Goal: Task Accomplishment & Management: Manage account settings

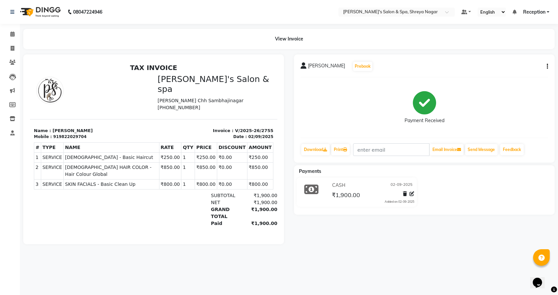
scroll to position [5, 0]
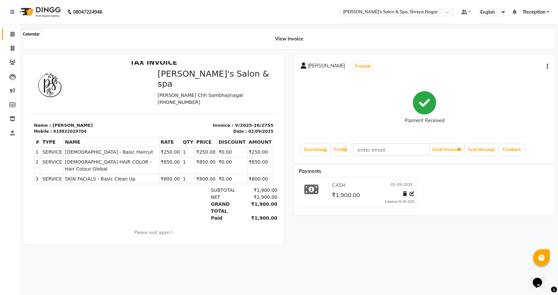
click at [13, 33] on icon at bounding box center [12, 34] width 4 height 5
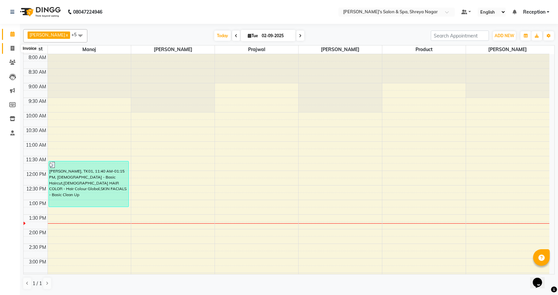
click at [11, 48] on icon at bounding box center [13, 48] width 4 height 5
select select "service"
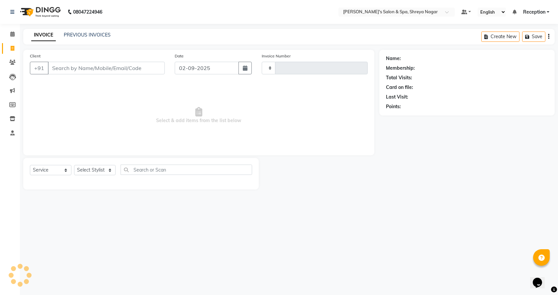
type input "2756"
select select "7591"
click at [107, 172] on select "Select Stylist [PERSON_NAME] [PERSON_NAME] [PERSON_NAME] Product Reception" at bounding box center [95, 170] width 42 height 10
select select "67479"
click at [74, 165] on select "Select Stylist [PERSON_NAME] [PERSON_NAME] [PERSON_NAME] Product Reception" at bounding box center [95, 170] width 42 height 10
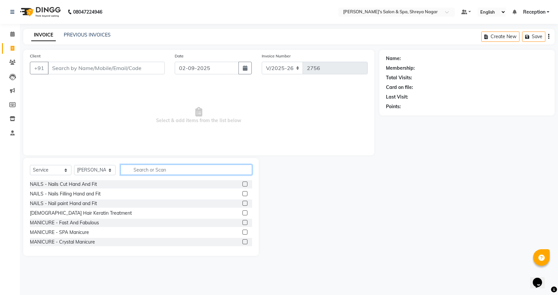
click at [132, 169] on input "text" at bounding box center [187, 170] width 132 height 10
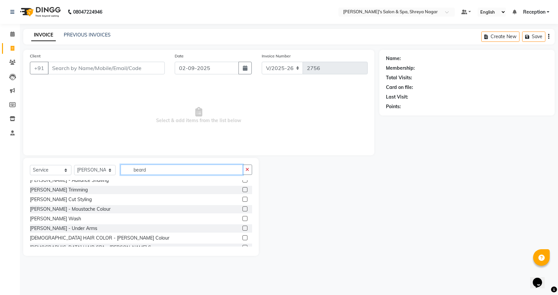
scroll to position [20, 0]
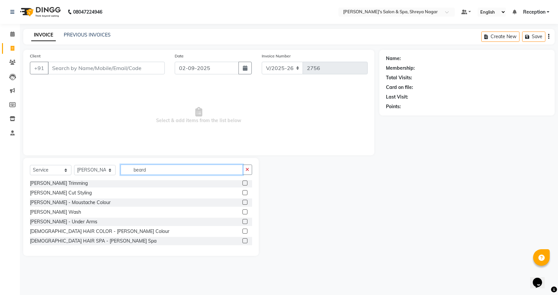
type input "beard"
click at [243, 231] on label at bounding box center [245, 231] width 5 height 5
click at [243, 231] on input "checkbox" at bounding box center [245, 232] width 4 height 4
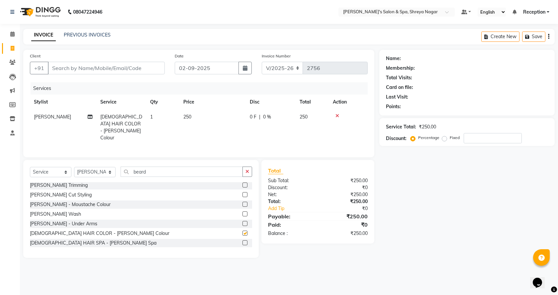
checkbox input "false"
click at [245, 171] on button "button" at bounding box center [248, 172] width 10 height 10
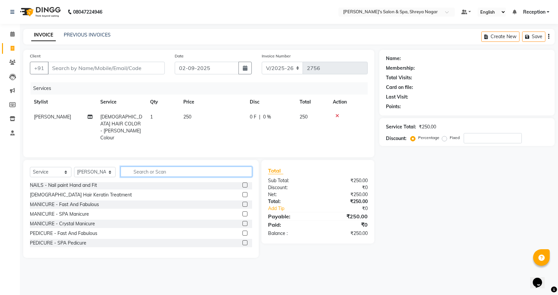
click at [229, 170] on input "text" at bounding box center [187, 172] width 132 height 10
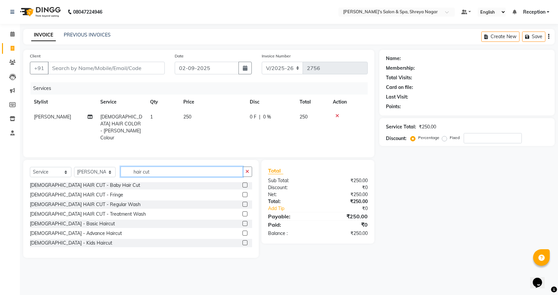
type input "hair cut"
click at [243, 234] on label at bounding box center [245, 233] width 5 height 5
click at [243, 234] on input "checkbox" at bounding box center [245, 234] width 4 height 4
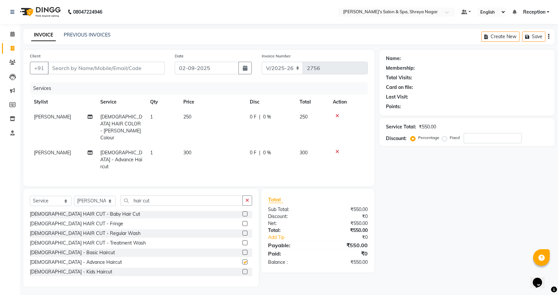
checkbox input "false"
click at [247, 198] on icon "button" at bounding box center [248, 200] width 4 height 5
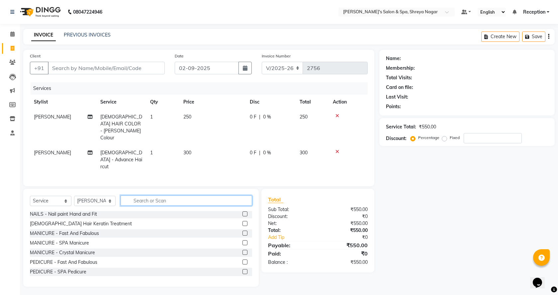
scroll to position [194, 0]
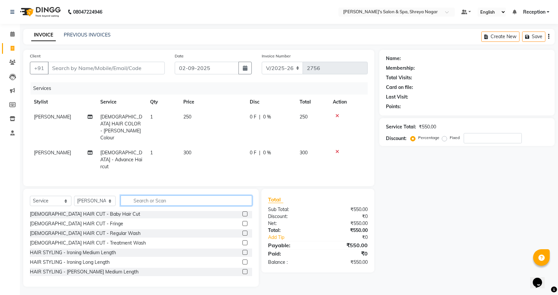
click at [238, 196] on input "text" at bounding box center [187, 201] width 132 height 10
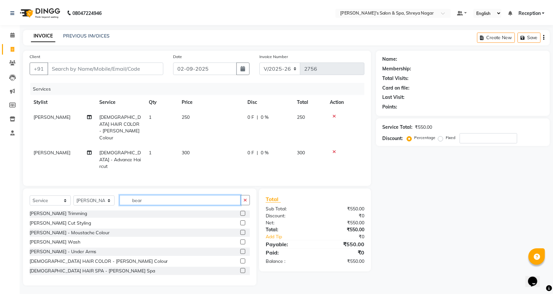
scroll to position [20, 0]
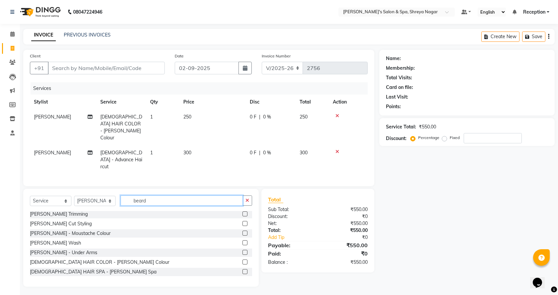
type input "beard"
click at [243, 221] on label at bounding box center [245, 223] width 5 height 5
click at [243, 222] on input "checkbox" at bounding box center [245, 224] width 4 height 4
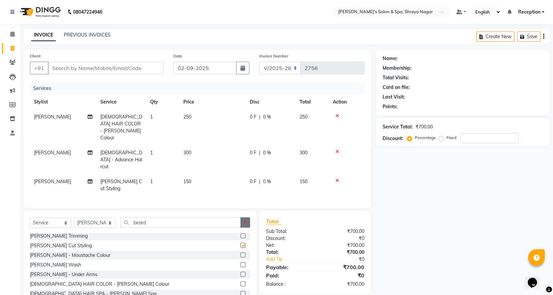
checkbox input "false"
click at [197, 116] on td "250" at bounding box center [212, 128] width 66 height 36
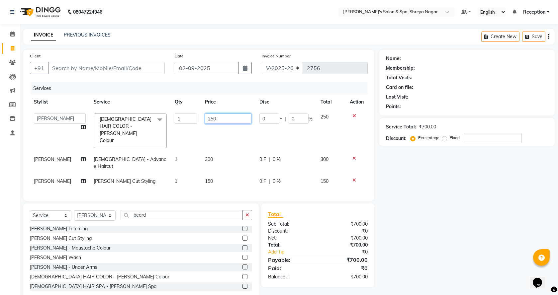
click at [216, 116] on input "250" at bounding box center [228, 119] width 47 height 10
type input "2"
type input "350"
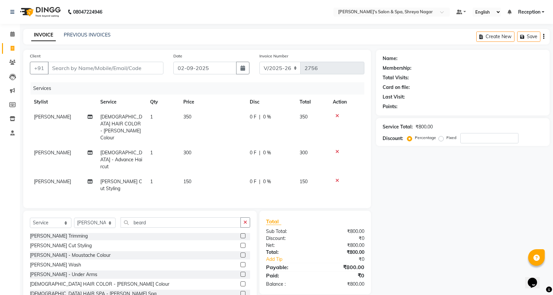
click at [408, 248] on div "Name: Membership: Total Visits: Card on file: Last Visit: Points: Service Total…" at bounding box center [465, 179] width 179 height 259
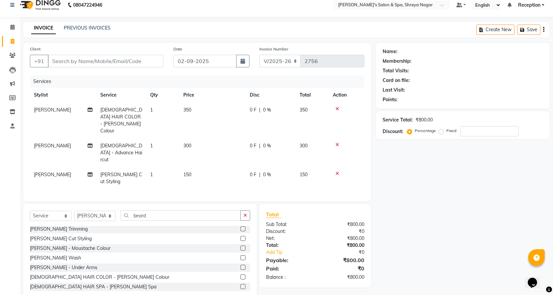
scroll to position [8, 0]
drag, startPoint x: 83, startPoint y: 55, endPoint x: 88, endPoint y: 63, distance: 9.6
click at [86, 61] on input "Client" at bounding box center [106, 60] width 116 height 13
type input "9"
type input "0"
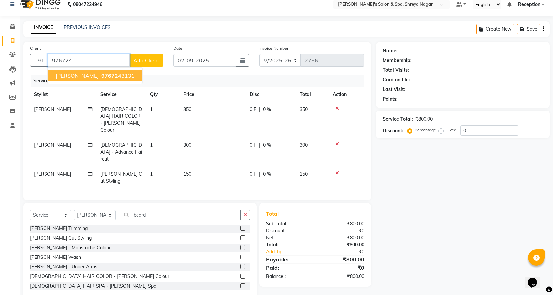
click at [87, 77] on span "[PERSON_NAME]" at bounding box center [77, 75] width 43 height 7
type input "9767243131"
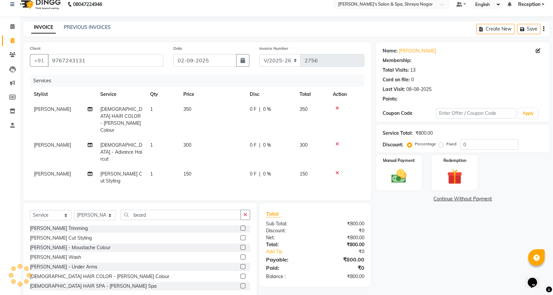
select select "1: Object"
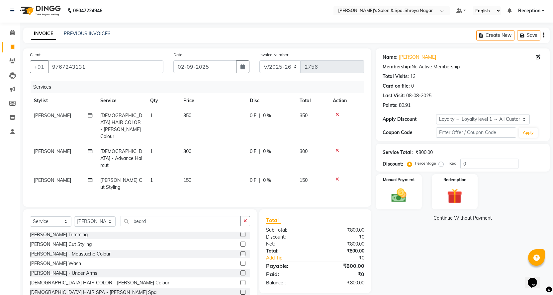
scroll to position [0, 0]
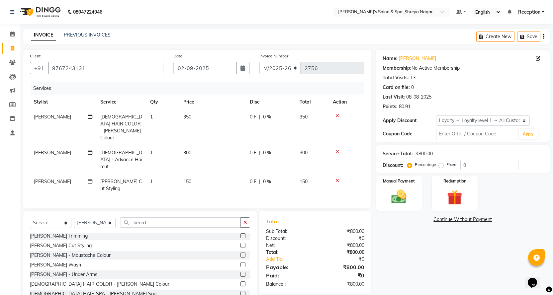
drag, startPoint x: 176, startPoint y: 165, endPoint x: 174, endPoint y: 169, distance: 4.8
click at [174, 174] on td "1" at bounding box center [162, 185] width 33 height 22
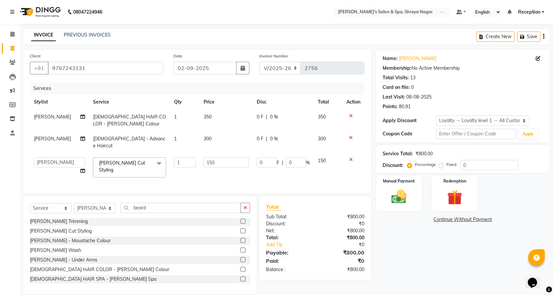
click at [90, 177] on div "Services Stylist Service Qty Price Disc Total Action Ali [DEMOGRAPHIC_DATA] HAI…" at bounding box center [197, 134] width 335 height 105
click at [404, 193] on img at bounding box center [399, 197] width 26 height 18
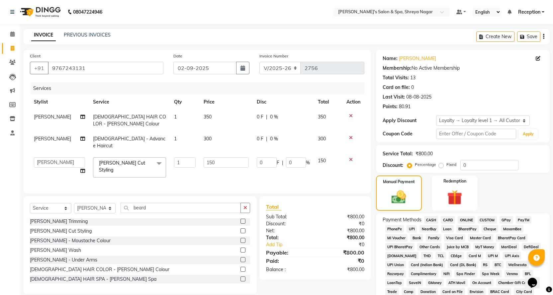
click at [466, 220] on span "ONLINE" at bounding box center [466, 220] width 17 height 8
drag, startPoint x: 434, startPoint y: 221, endPoint x: 483, endPoint y: 219, distance: 49.5
click at [436, 221] on span "CASH" at bounding box center [431, 220] width 14 height 8
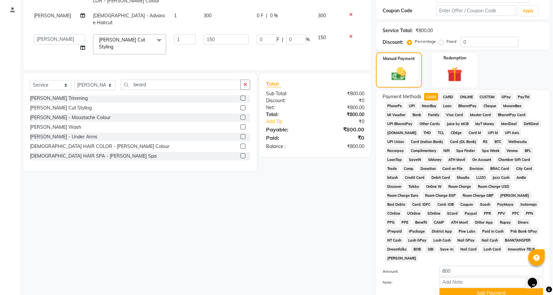
scroll to position [144, 0]
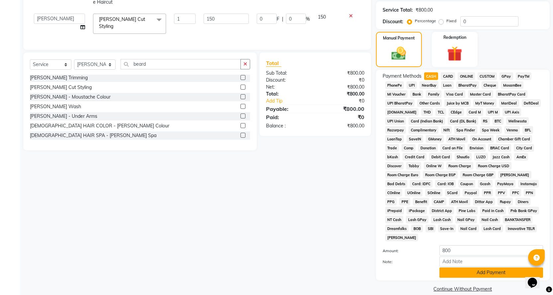
click at [479, 268] on button "Add Payment" at bounding box center [492, 273] width 104 height 10
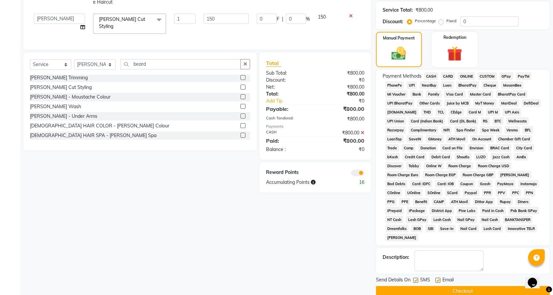
click at [457, 286] on button "Checkout" at bounding box center [463, 291] width 174 height 10
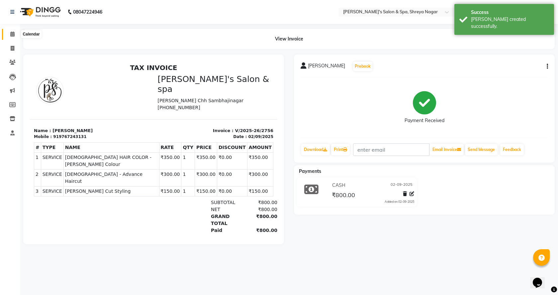
click at [10, 32] on icon at bounding box center [12, 34] width 4 height 5
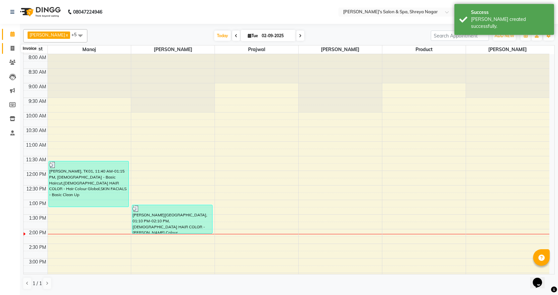
click at [9, 45] on span at bounding box center [13, 49] width 12 height 8
select select "service"
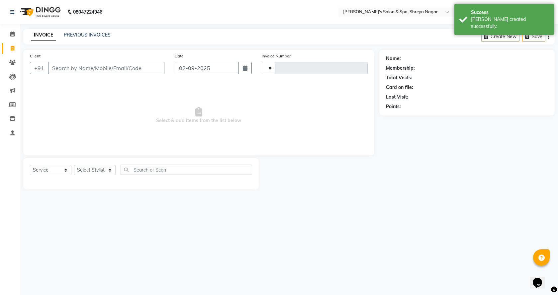
type input "2757"
select select "7591"
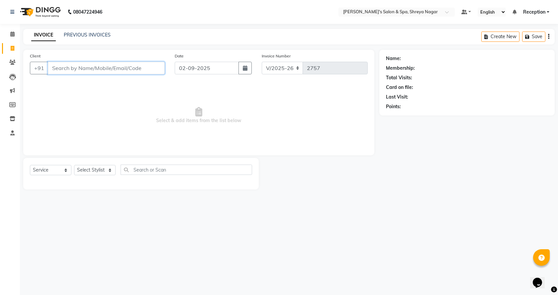
click at [90, 70] on input "Client" at bounding box center [106, 68] width 117 height 13
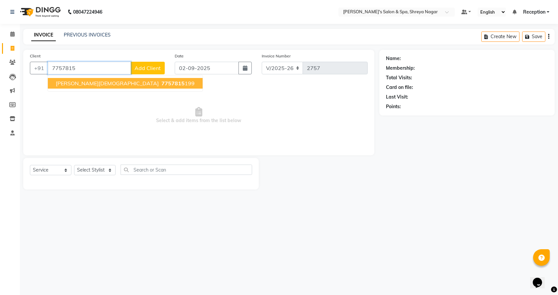
click at [161, 81] on span "7757815" at bounding box center [172, 83] width 23 height 7
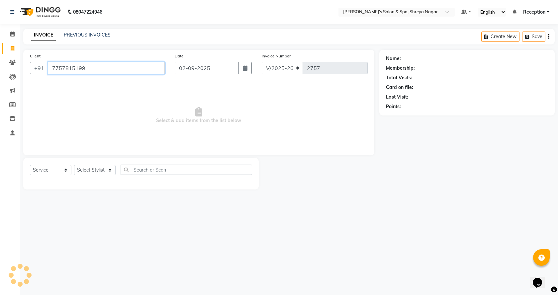
type input "7757815199"
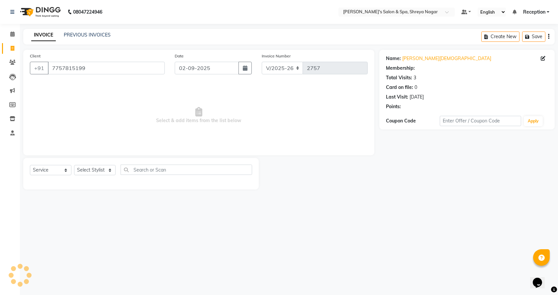
select select "1: Object"
click at [104, 162] on div "Select Service Product Membership Package Voucher Prepaid Gift Card Select Styl…" at bounding box center [141, 174] width 236 height 32
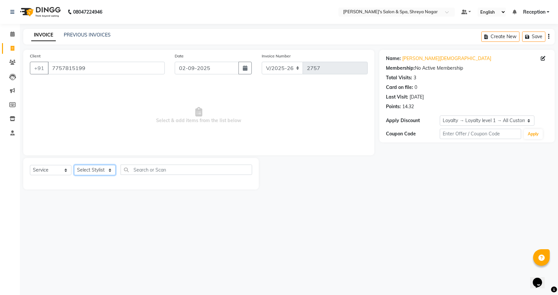
click at [104, 166] on select "Select Stylist [PERSON_NAME] [PERSON_NAME] [PERSON_NAME] Product Reception" at bounding box center [95, 170] width 42 height 10
select select "67479"
click at [74, 165] on select "Select Stylist [PERSON_NAME] [PERSON_NAME] [PERSON_NAME] Product Reception" at bounding box center [95, 170] width 42 height 10
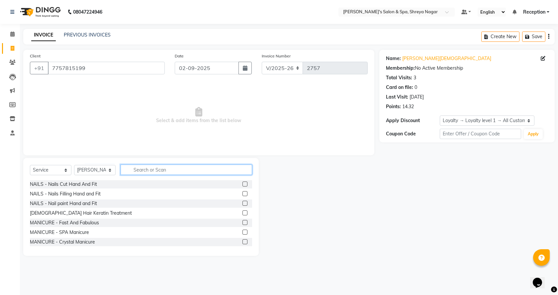
click at [133, 168] on input "text" at bounding box center [187, 170] width 132 height 10
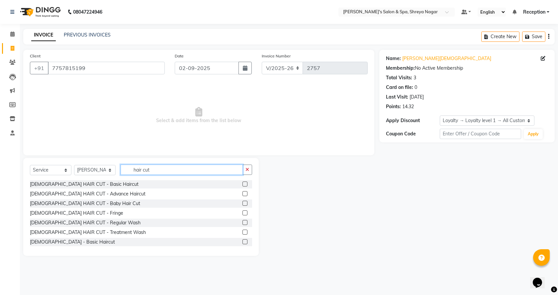
type input "hair cut"
click at [243, 240] on label at bounding box center [245, 242] width 5 height 5
click at [243, 240] on input "checkbox" at bounding box center [245, 242] width 4 height 4
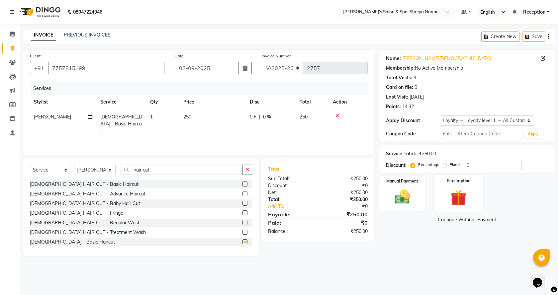
checkbox input "false"
click at [407, 199] on img at bounding box center [403, 197] width 26 height 18
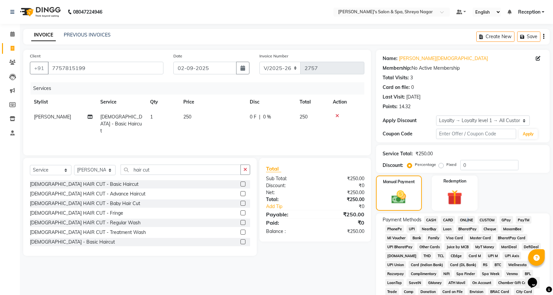
click at [467, 221] on span "ONLINE" at bounding box center [466, 220] width 17 height 8
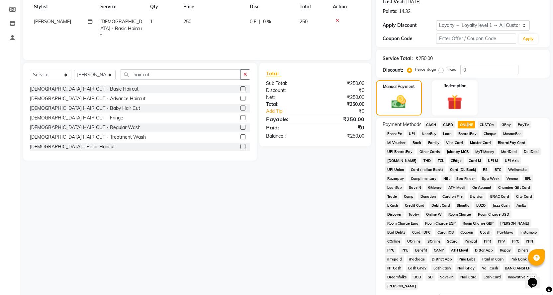
scroll to position [144, 0]
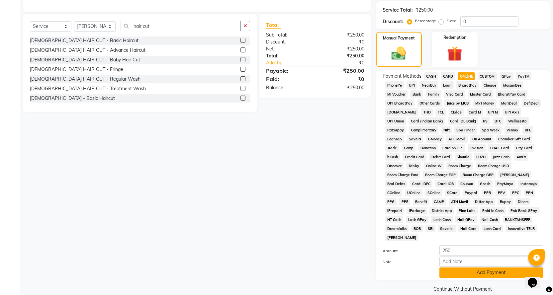
click at [512, 268] on button "Add Payment" at bounding box center [492, 273] width 104 height 10
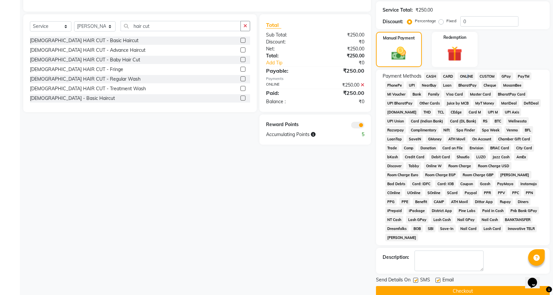
scroll to position [146, 0]
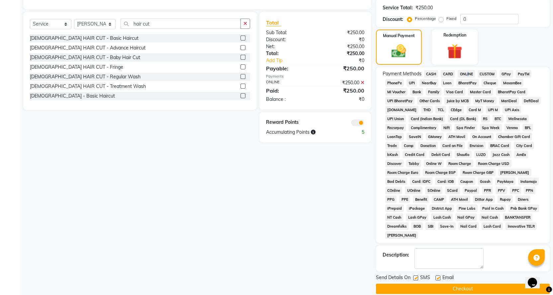
click at [466, 284] on button "Checkout" at bounding box center [463, 289] width 174 height 10
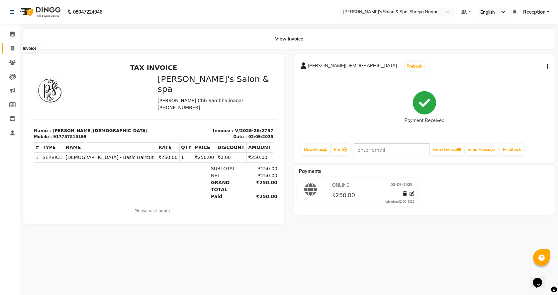
click at [13, 48] on icon at bounding box center [13, 48] width 4 height 5
select select "service"
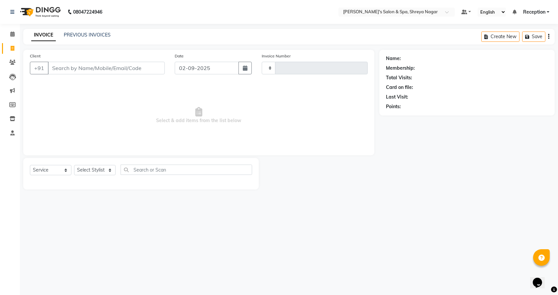
type input "2758"
select select "7591"
click at [74, 65] on input "Client" at bounding box center [106, 68] width 117 height 13
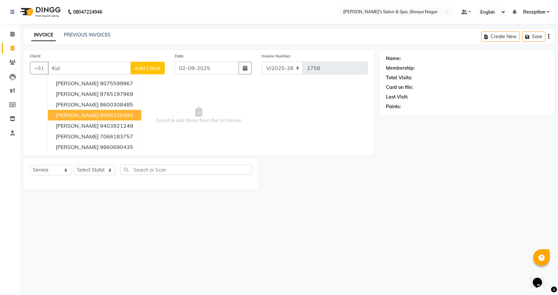
click at [91, 116] on span "[PERSON_NAME]" at bounding box center [77, 115] width 43 height 7
type input "9595335493"
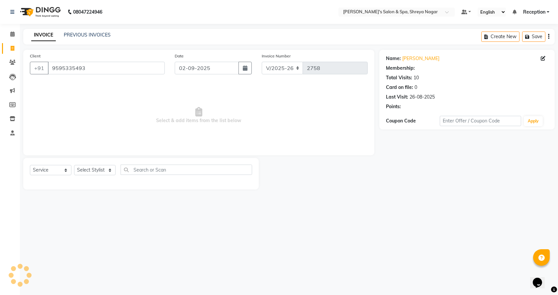
select select "1: Object"
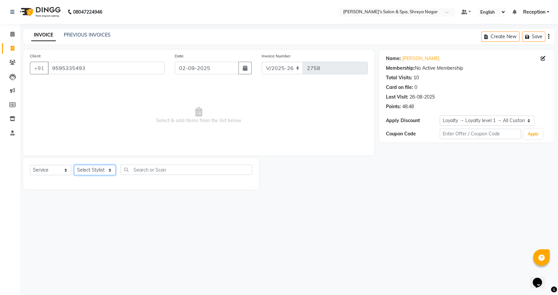
click at [106, 171] on select "Select Stylist" at bounding box center [95, 170] width 42 height 10
drag, startPoint x: 111, startPoint y: 166, endPoint x: 108, endPoint y: 172, distance: 6.1
click at [111, 168] on select "Select Stylist" at bounding box center [95, 170] width 42 height 10
drag, startPoint x: 108, startPoint y: 172, endPoint x: 113, endPoint y: 172, distance: 5.3
click at [108, 172] on select "Select Stylist" at bounding box center [95, 170] width 42 height 10
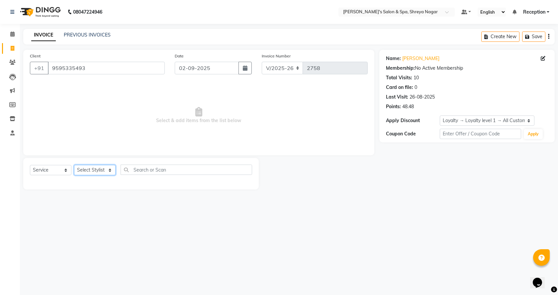
click at [108, 172] on select "Select Stylist" at bounding box center [95, 170] width 42 height 10
click at [85, 67] on input "9595335493" at bounding box center [106, 68] width 117 height 13
click at [108, 168] on select "Select Stylist" at bounding box center [95, 170] width 42 height 10
click at [63, 170] on select "Select Service Product Membership Package Voucher Prepaid Gift Card" at bounding box center [51, 170] width 42 height 10
click at [30, 165] on select "Select Service Product Membership Package Voucher Prepaid Gift Card" at bounding box center [51, 170] width 42 height 10
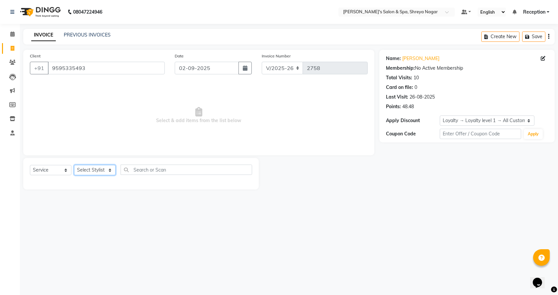
click at [112, 171] on select "Select Stylist" at bounding box center [95, 170] width 42 height 10
click at [177, 172] on input "text" at bounding box center [187, 170] width 132 height 10
click at [11, 61] on icon at bounding box center [12, 62] width 6 height 5
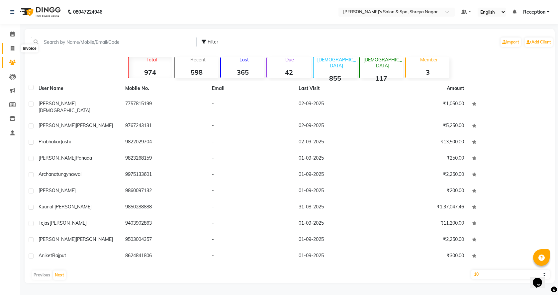
click at [14, 49] on icon at bounding box center [13, 48] width 4 height 5
select select "7591"
select select "service"
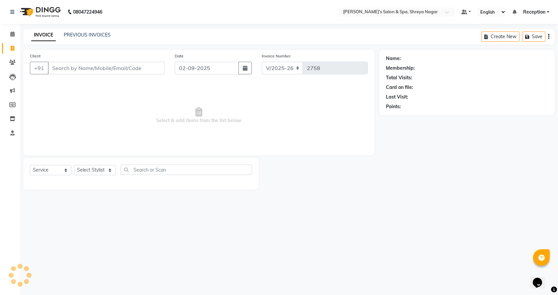
click at [73, 64] on input "Client" at bounding box center [106, 68] width 117 height 13
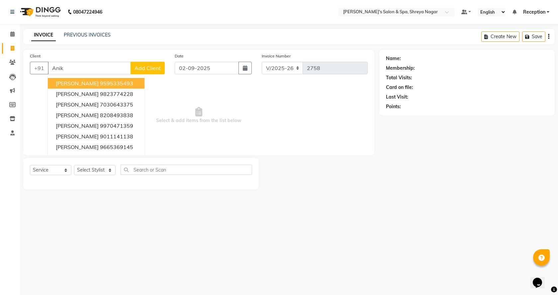
drag, startPoint x: 80, startPoint y: 88, endPoint x: 83, endPoint y: 84, distance: 4.8
click at [82, 86] on button "[PERSON_NAME] 9595335493" at bounding box center [96, 83] width 97 height 11
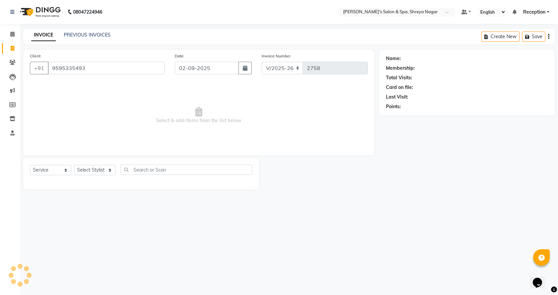
type input "9595335493"
select select "1: Object"
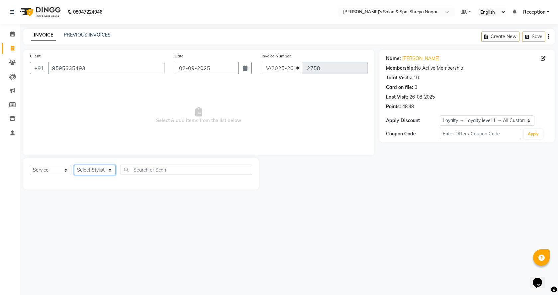
click at [110, 173] on select "Select Stylist [PERSON_NAME] [PERSON_NAME] [PERSON_NAME] Product Reception" at bounding box center [95, 170] width 42 height 10
select select "67480"
click at [74, 165] on select "Select Stylist [PERSON_NAME] [PERSON_NAME] [PERSON_NAME] Product Reception" at bounding box center [95, 170] width 42 height 10
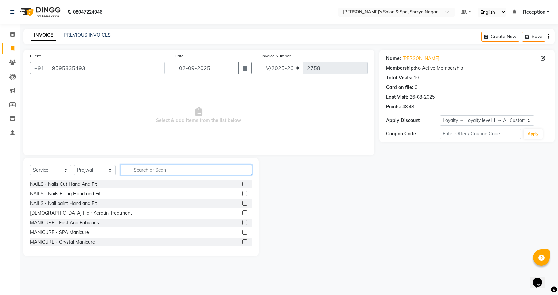
click at [153, 171] on input "text" at bounding box center [187, 170] width 132 height 10
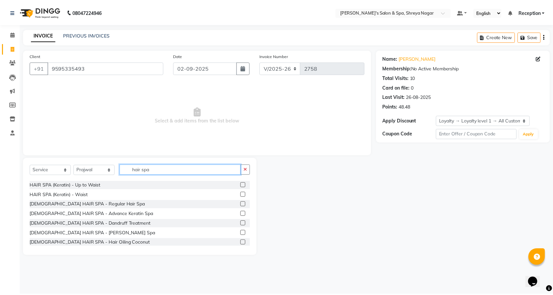
scroll to position [117, 0]
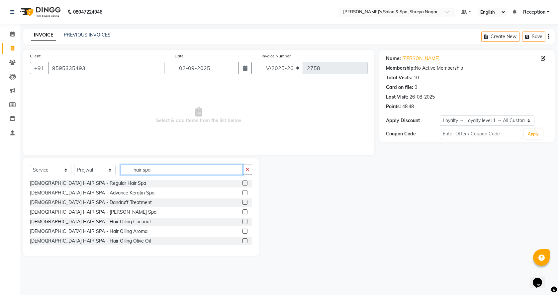
type input "hair spa"
drag, startPoint x: 238, startPoint y: 222, endPoint x: 246, endPoint y: 221, distance: 7.6
click at [243, 221] on label at bounding box center [245, 221] width 5 height 5
click at [243, 221] on input "checkbox" at bounding box center [245, 222] width 4 height 4
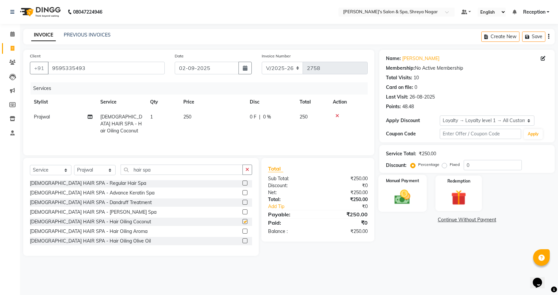
checkbox input "false"
click at [401, 197] on img at bounding box center [403, 197] width 26 height 18
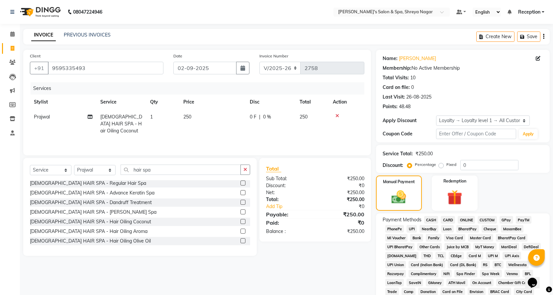
click at [467, 218] on span "ONLINE" at bounding box center [466, 220] width 17 height 8
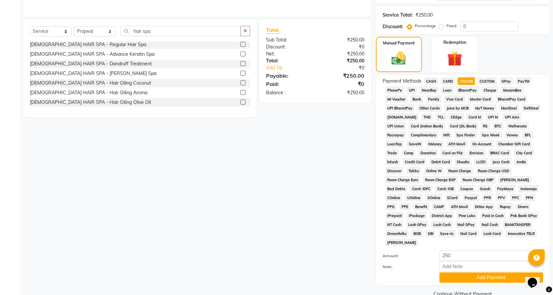
scroll to position [144, 0]
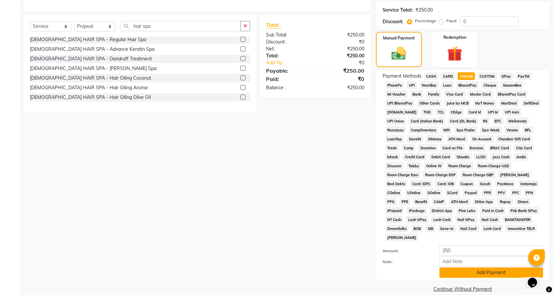
click at [471, 268] on button "Add Payment" at bounding box center [492, 273] width 104 height 10
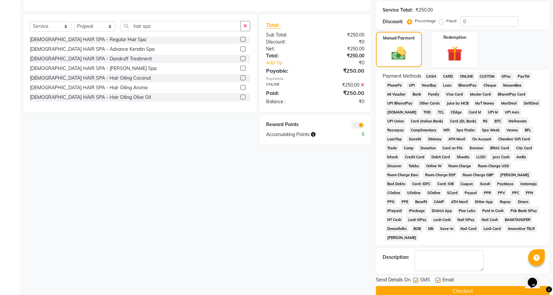
click at [466, 286] on button "Checkout" at bounding box center [463, 291] width 174 height 10
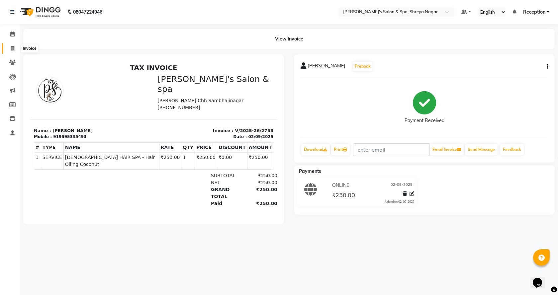
click at [14, 46] on icon at bounding box center [13, 48] width 4 height 5
select select "service"
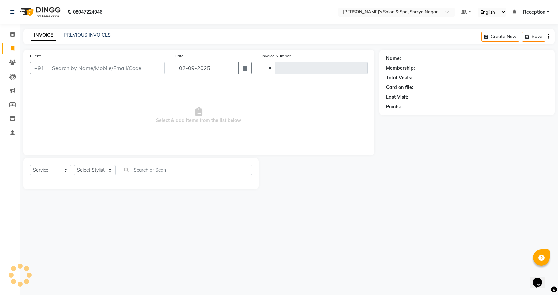
type input "2759"
select select "7591"
click at [82, 70] on input "Client" at bounding box center [106, 68] width 117 height 13
click at [69, 71] on input "Client" at bounding box center [106, 68] width 117 height 13
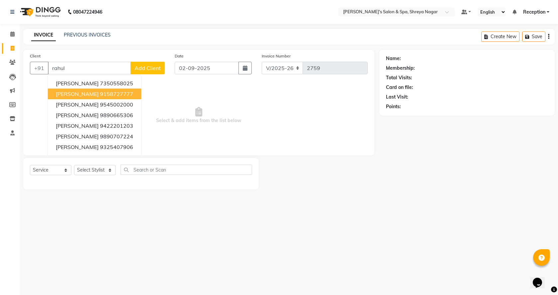
click at [76, 91] on span "[PERSON_NAME]" at bounding box center [77, 94] width 43 height 7
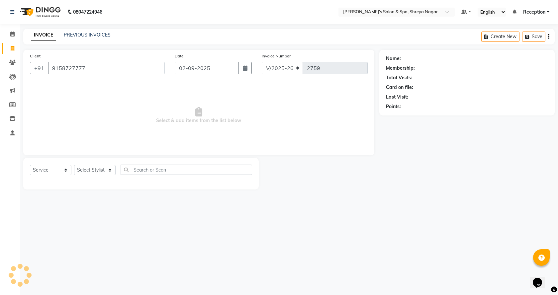
type input "9158727777"
select select "1: Object"
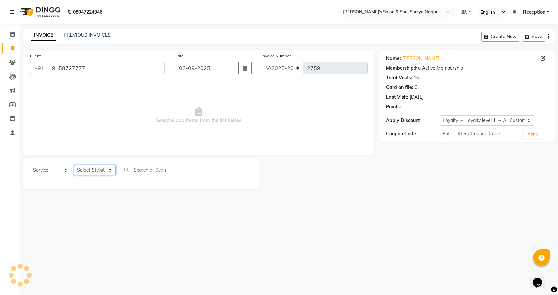
click at [110, 172] on select "Select Stylist [PERSON_NAME] [PERSON_NAME] [PERSON_NAME] Product Reception" at bounding box center [95, 170] width 42 height 10
select select "67478"
click at [74, 165] on select "Select Stylist [PERSON_NAME] [PERSON_NAME] [PERSON_NAME] Product Reception" at bounding box center [95, 170] width 42 height 10
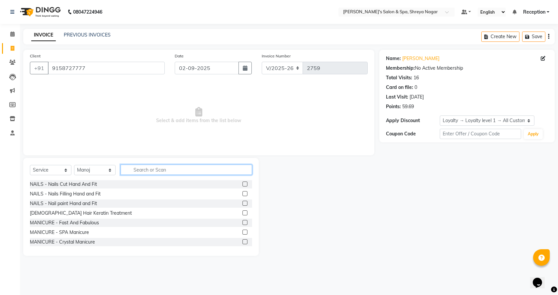
click at [172, 174] on input "text" at bounding box center [187, 170] width 132 height 10
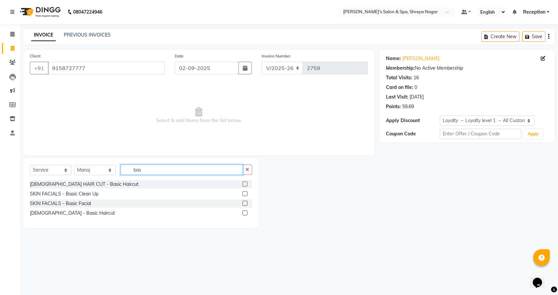
type input "bas"
click at [246, 215] on label at bounding box center [245, 213] width 5 height 5
click at [246, 215] on input "checkbox" at bounding box center [245, 213] width 4 height 4
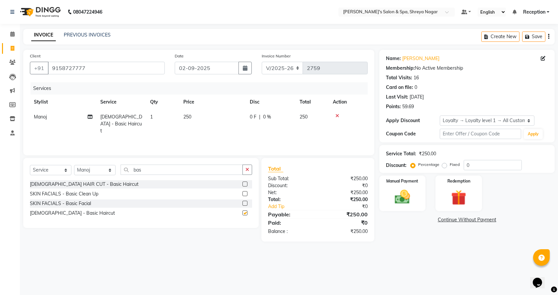
checkbox input "false"
drag, startPoint x: 128, startPoint y: 170, endPoint x: 182, endPoint y: 178, distance: 54.1
click at [182, 178] on div "Select Service Product Membership Package Voucher Prepaid Gift Card Select Styl…" at bounding box center [141, 173] width 222 height 16
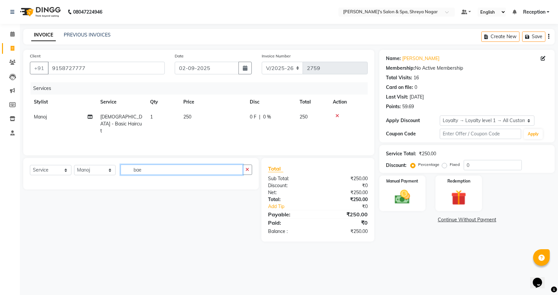
click at [155, 170] on input "bae" at bounding box center [182, 170] width 122 height 10
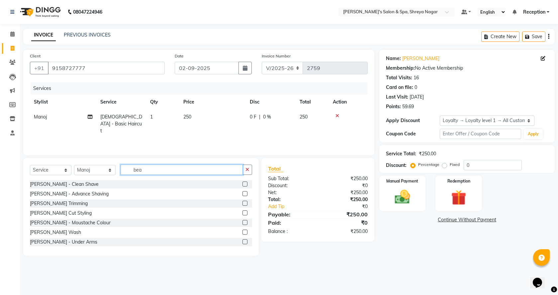
type input "bea"
click at [243, 212] on label at bounding box center [245, 213] width 5 height 5
click at [243, 212] on input "checkbox" at bounding box center [245, 213] width 4 height 4
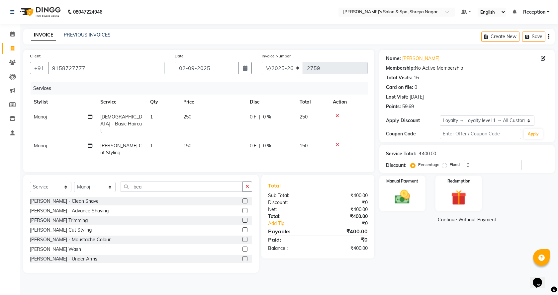
click at [243, 228] on label at bounding box center [245, 230] width 5 height 5
click at [243, 228] on input "checkbox" at bounding box center [245, 230] width 4 height 4
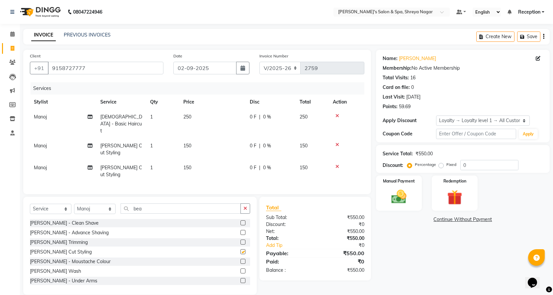
checkbox input "false"
click at [46, 165] on span "Manoj" at bounding box center [40, 168] width 13 height 6
select select "67478"
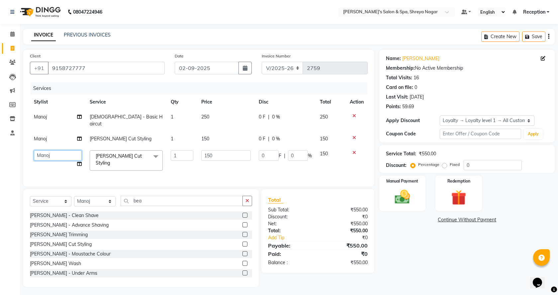
click at [65, 151] on select "[PERSON_NAME] [PERSON_NAME] [PERSON_NAME] Product Reception" at bounding box center [58, 156] width 48 height 10
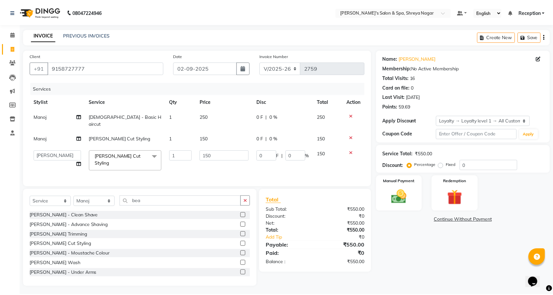
scroll to position [20, 0]
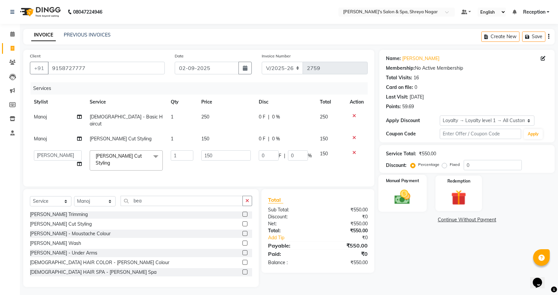
click at [408, 196] on img at bounding box center [403, 197] width 26 height 18
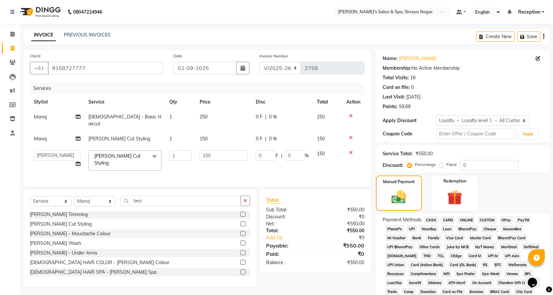
click at [464, 219] on span "ONLINE" at bounding box center [466, 220] width 17 height 8
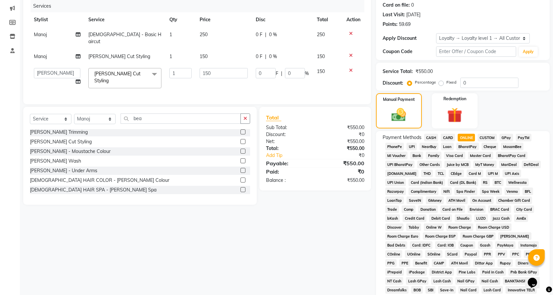
scroll to position [144, 0]
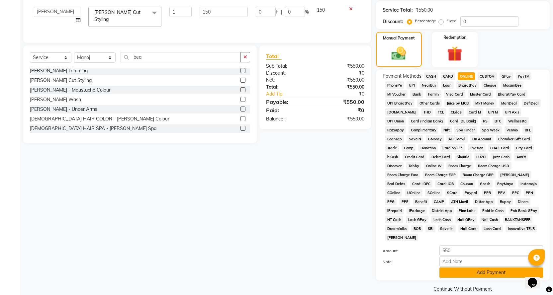
click at [465, 268] on button "Add Payment" at bounding box center [492, 273] width 104 height 10
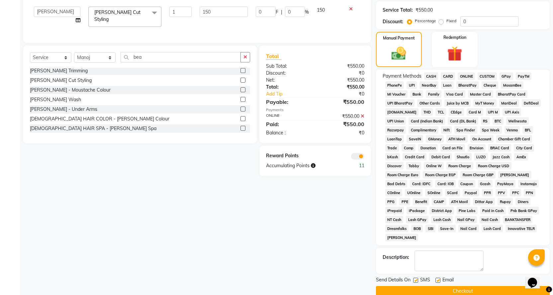
click at [456, 286] on button "Checkout" at bounding box center [463, 291] width 174 height 10
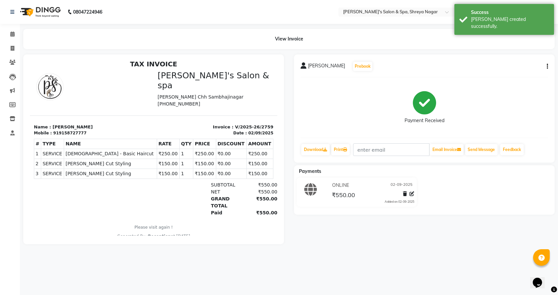
scroll to position [5, 0]
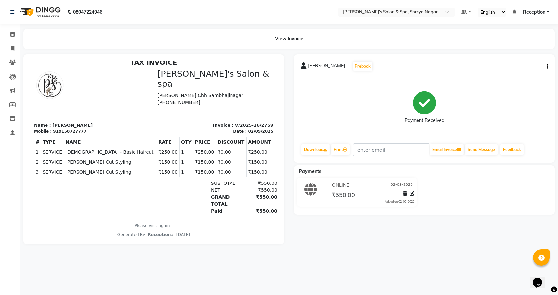
drag, startPoint x: 242, startPoint y: 167, endPoint x: 290, endPoint y: 185, distance: 51.0
drag, startPoint x: 279, startPoint y: 181, endPoint x: 284, endPoint y: 187, distance: 7.8
drag, startPoint x: 268, startPoint y: 84, endPoint x: 303, endPoint y: 147, distance: 71.5
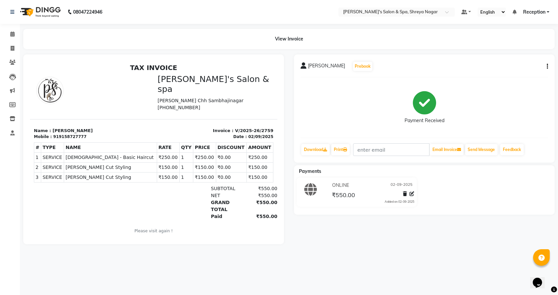
drag, startPoint x: 270, startPoint y: 86, endPoint x: 315, endPoint y: 140, distance: 70.1
click at [9, 34] on span at bounding box center [13, 35] width 12 height 8
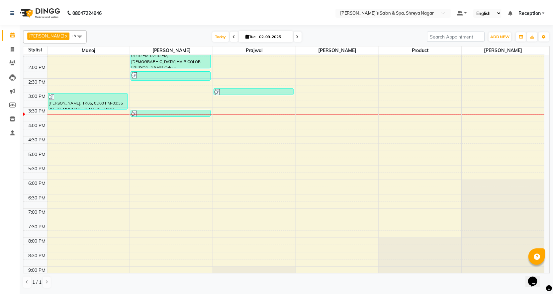
scroll to position [133, 0]
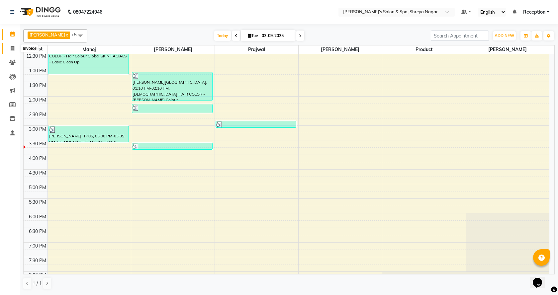
click at [10, 45] on span at bounding box center [13, 49] width 12 height 8
select select "7591"
select select "service"
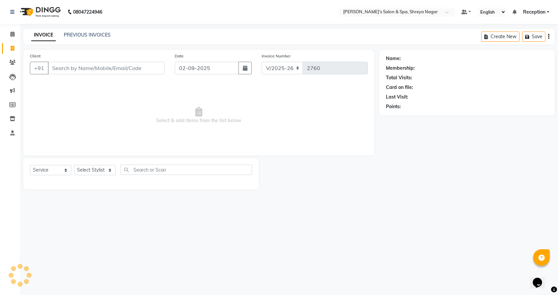
click at [86, 73] on input "Client" at bounding box center [106, 68] width 117 height 13
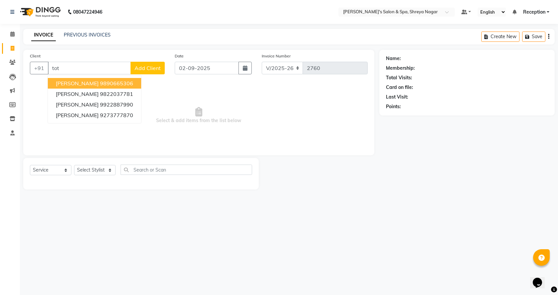
click at [100, 83] on ngb-highlight "9890665306" at bounding box center [116, 83] width 33 height 7
type input "9890665306"
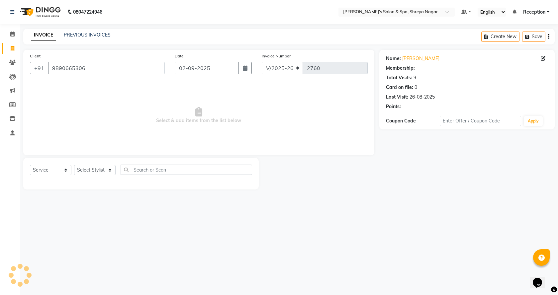
select select "1: Object"
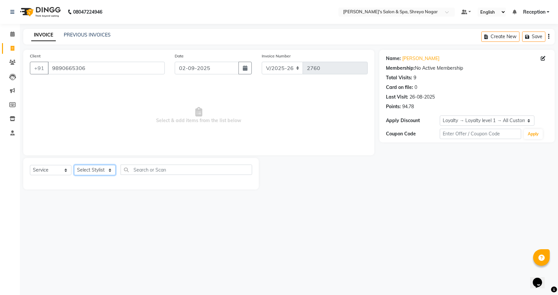
click at [109, 171] on select "Select Stylist [PERSON_NAME] [PERSON_NAME] [PERSON_NAME] Product Reception" at bounding box center [95, 170] width 42 height 10
select select "67479"
click at [74, 165] on select "Select Stylist [PERSON_NAME] [PERSON_NAME] [PERSON_NAME] Product Reception" at bounding box center [95, 170] width 42 height 10
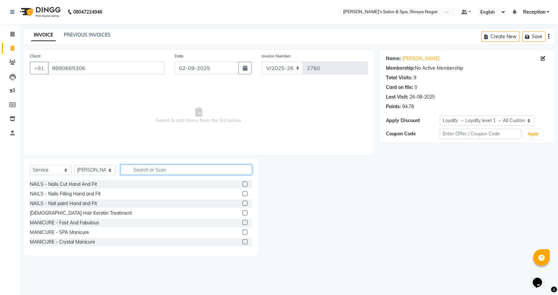
click at [169, 172] on input "text" at bounding box center [187, 170] width 132 height 10
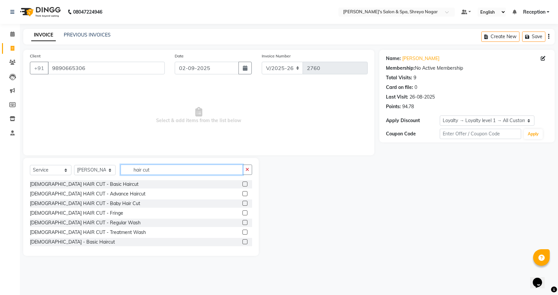
type input "hair cut"
click at [243, 243] on label at bounding box center [245, 242] width 5 height 5
click at [243, 243] on input "checkbox" at bounding box center [245, 242] width 4 height 4
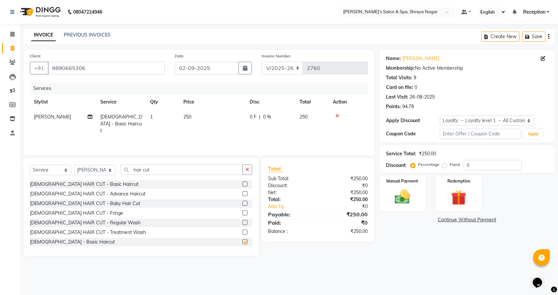
checkbox input "false"
click at [250, 168] on button "button" at bounding box center [248, 170] width 10 height 10
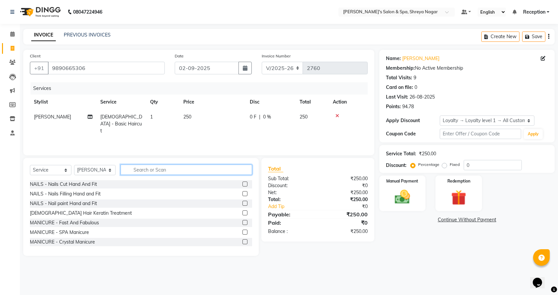
click at [237, 168] on input "text" at bounding box center [187, 170] width 132 height 10
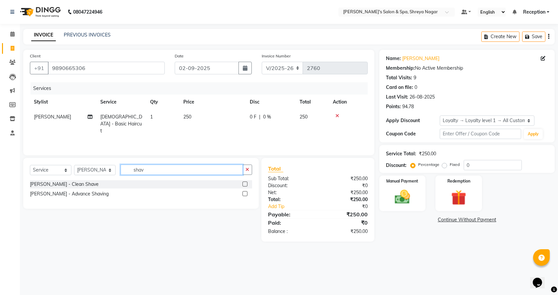
type input "shav"
click at [244, 183] on label at bounding box center [245, 184] width 5 height 5
click at [244, 183] on input "checkbox" at bounding box center [245, 184] width 4 height 4
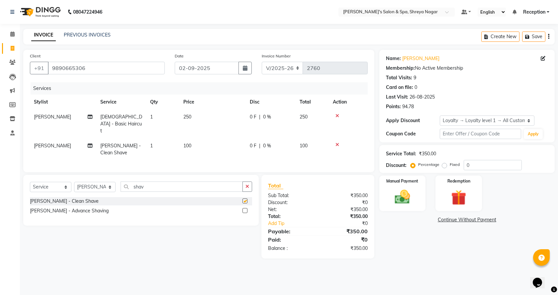
checkbox input "false"
click at [407, 195] on img at bounding box center [403, 197] width 26 height 18
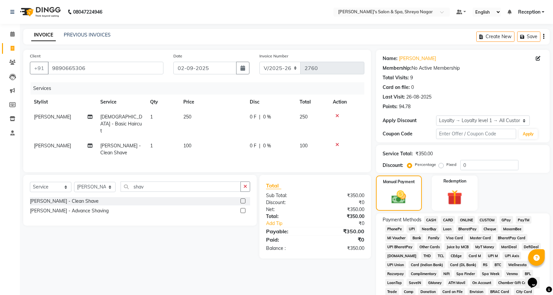
click at [464, 221] on span "ONLINE" at bounding box center [466, 220] width 17 height 8
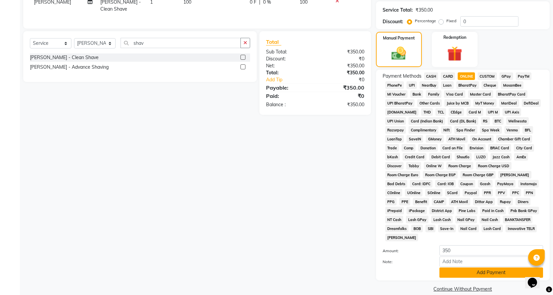
click at [469, 268] on button "Add Payment" at bounding box center [492, 273] width 104 height 10
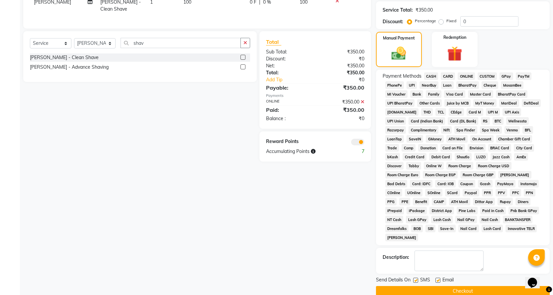
scroll to position [146, 0]
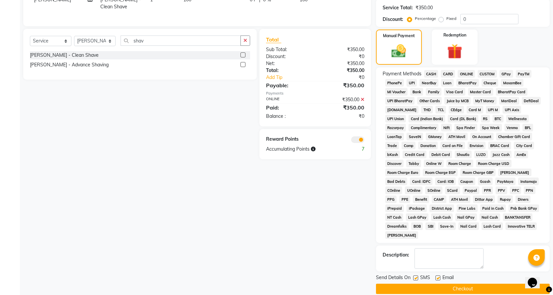
click at [430, 284] on button "Checkout" at bounding box center [463, 289] width 174 height 10
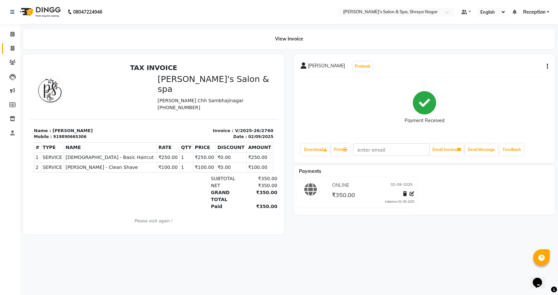
click at [13, 52] on link "Invoice" at bounding box center [10, 48] width 16 height 11
select select "7591"
select select "service"
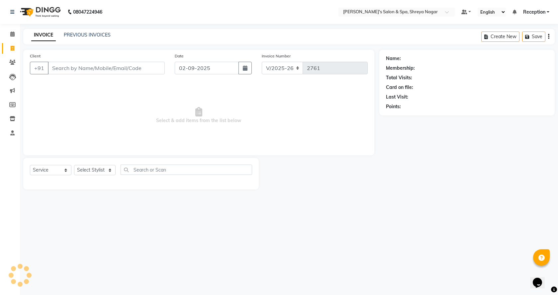
click at [117, 61] on div "Client +91" at bounding box center [97, 65] width 145 height 27
click at [58, 71] on input "Client" at bounding box center [106, 68] width 117 height 13
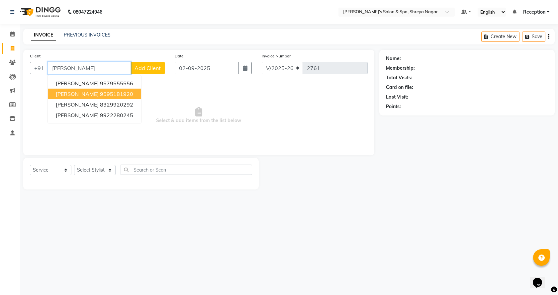
click at [100, 92] on ngb-highlight "9595181920" at bounding box center [116, 94] width 33 height 7
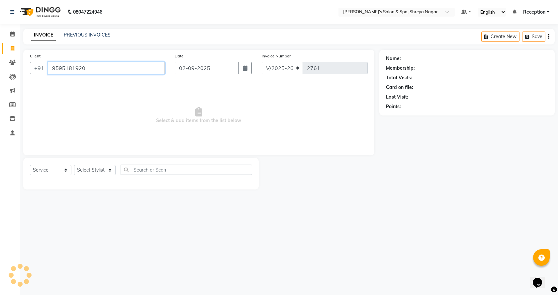
type input "9595181920"
select select "1: Object"
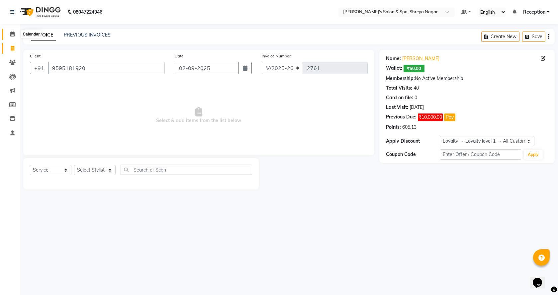
click at [11, 34] on icon at bounding box center [12, 34] width 4 height 5
click at [17, 39] on link "Calendar" at bounding box center [10, 34] width 16 height 11
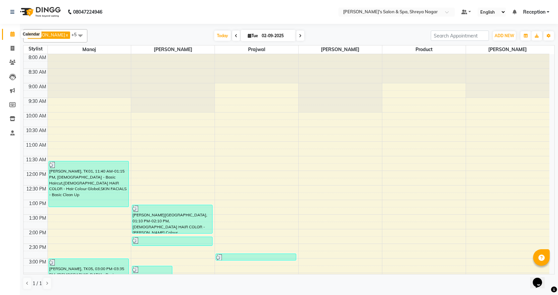
click at [10, 33] on span at bounding box center [13, 35] width 12 height 8
click at [13, 51] on span at bounding box center [13, 49] width 12 height 8
select select "service"
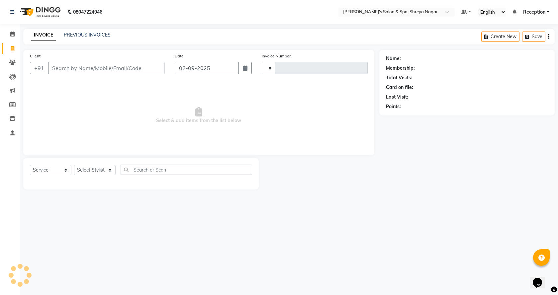
type input "2761"
select select "7591"
click at [106, 66] on input "Client" at bounding box center [106, 68] width 117 height 13
type input "|"
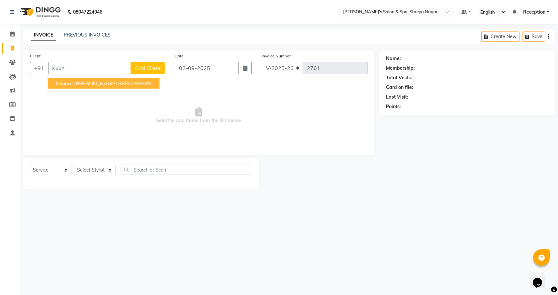
click at [92, 90] on ngb-typeahead-window "Kuunal [PERSON_NAME] 9850288888" at bounding box center [104, 83] width 112 height 17
click at [96, 86] on button "Kuunal [PERSON_NAME] 9850288888" at bounding box center [104, 83] width 112 height 11
type input "9850288888"
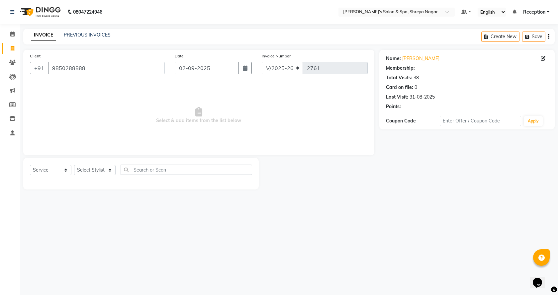
select select "1: Object"
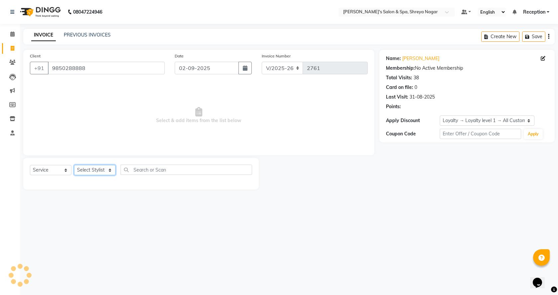
drag, startPoint x: 95, startPoint y: 169, endPoint x: 95, endPoint y: 174, distance: 4.7
click at [95, 169] on select "Select Stylist [PERSON_NAME] [PERSON_NAME] [PERSON_NAME] Product Reception" at bounding box center [95, 170] width 42 height 10
select select "67482"
click at [74, 165] on select "Select Stylist [PERSON_NAME] [PERSON_NAME] [PERSON_NAME] Product Reception" at bounding box center [95, 170] width 42 height 10
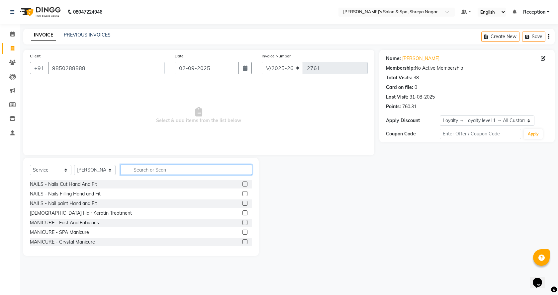
click at [162, 173] on input "text" at bounding box center [187, 170] width 132 height 10
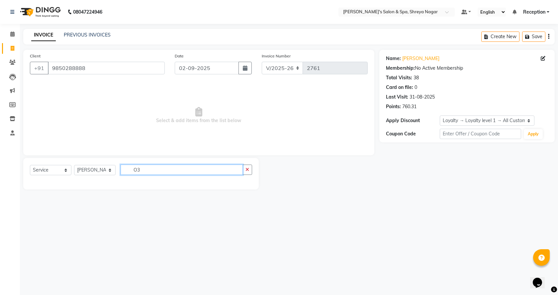
type input "O"
type input "ADv cl"
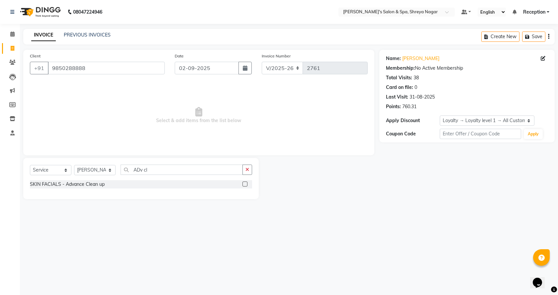
click at [244, 184] on label at bounding box center [245, 184] width 5 height 5
click at [244, 184] on input "checkbox" at bounding box center [245, 184] width 4 height 4
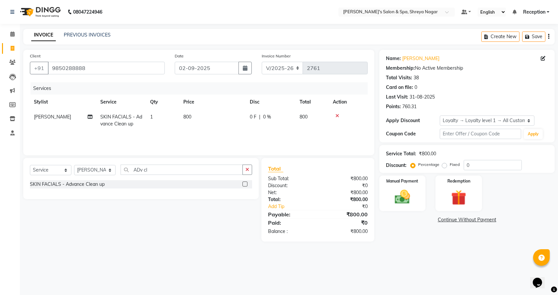
click at [243, 184] on label at bounding box center [245, 184] width 5 height 5
click at [243, 184] on input "checkbox" at bounding box center [245, 184] width 4 height 4
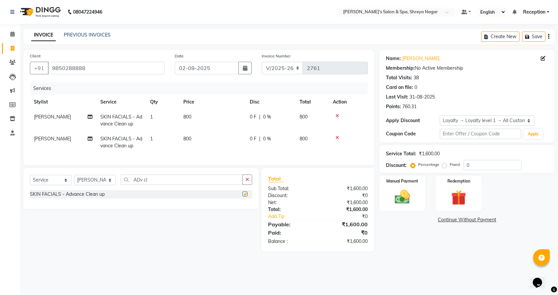
checkbox input "false"
click at [338, 137] on icon at bounding box center [338, 138] width 4 height 5
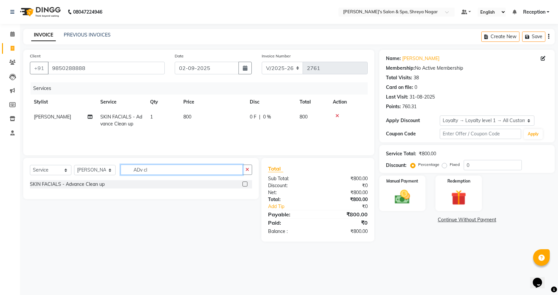
click at [174, 168] on input "ADv cl" at bounding box center [182, 170] width 122 height 10
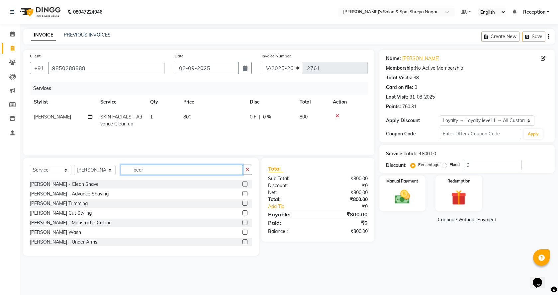
type input "bear"
click at [243, 185] on label at bounding box center [245, 184] width 5 height 5
click at [243, 185] on input "checkbox" at bounding box center [245, 184] width 4 height 4
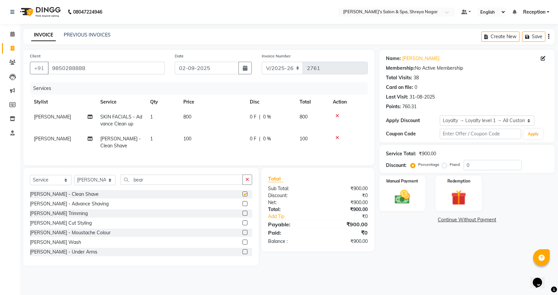
checkbox input "false"
click at [188, 137] on span "100" at bounding box center [187, 139] width 8 height 6
select select "67482"
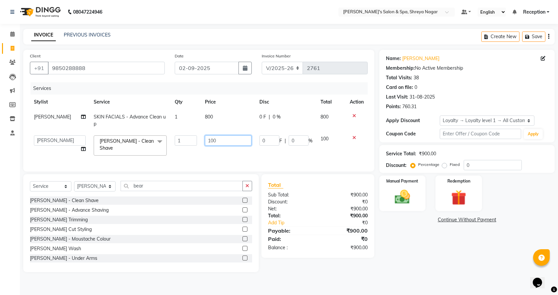
click at [206, 142] on input "100" at bounding box center [228, 141] width 47 height 10
type input "200"
click at [423, 251] on div "Name: [PERSON_NAME] Membership: No Active Membership Total Visits: 38 Card on f…" at bounding box center [469, 161] width 180 height 223
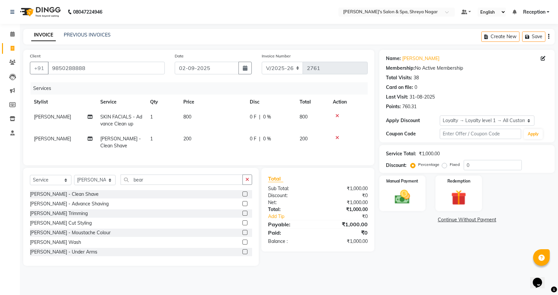
click at [200, 121] on td "800" at bounding box center [212, 121] width 66 height 22
select select "67482"
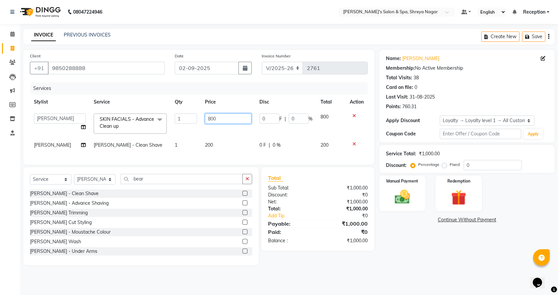
click at [214, 118] on input "800" at bounding box center [228, 119] width 47 height 10
type input "1000"
click at [501, 284] on div "08047224946 Select Location × [PERSON_NAME]'s Salon & Spa, Shreya Nagar Default…" at bounding box center [279, 147] width 558 height 295
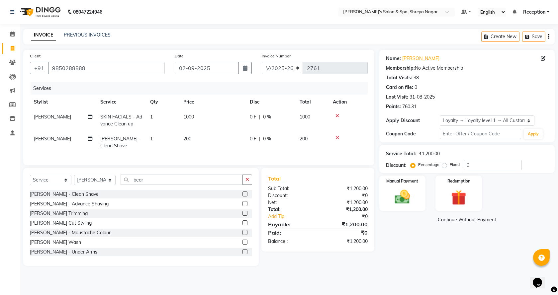
click at [453, 222] on link "Continue Without Payment" at bounding box center [467, 220] width 173 height 7
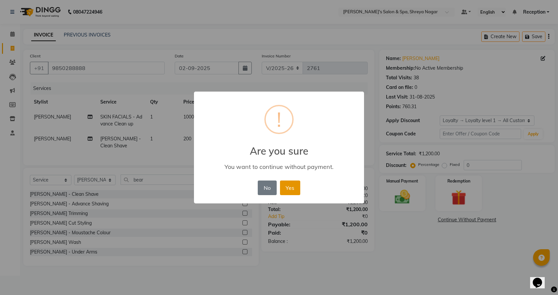
click at [281, 186] on button "Yes" at bounding box center [290, 188] width 20 height 15
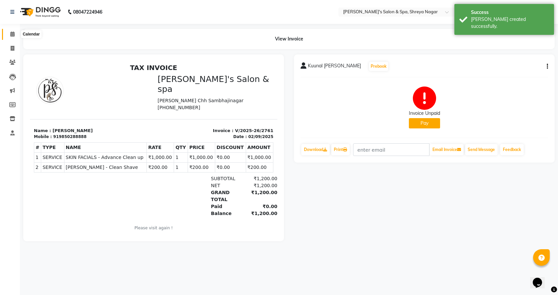
click at [7, 33] on span at bounding box center [13, 35] width 12 height 8
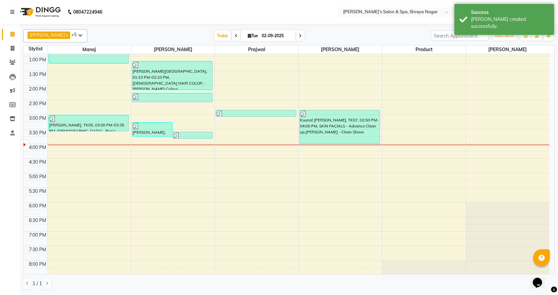
scroll to position [218, 0]
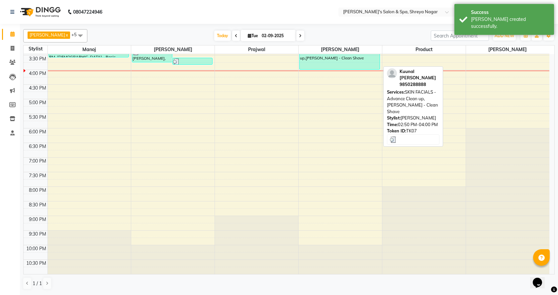
click at [353, 68] on div "Kuunal [PERSON_NAME], TK07, 02:50 PM-04:00 PM, SKIN FACIALS - Advance Clean up,…" at bounding box center [340, 52] width 80 height 33
select select "3"
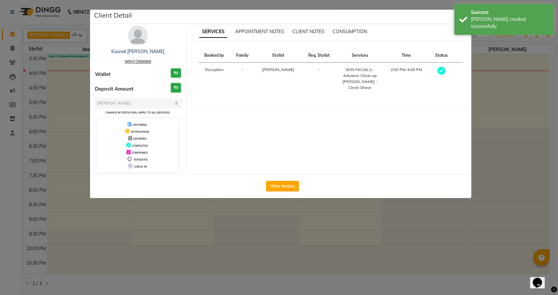
click at [289, 180] on div "View Invoice" at bounding box center [282, 186] width 378 height 24
click at [286, 187] on button "View Invoice" at bounding box center [282, 186] width 33 height 11
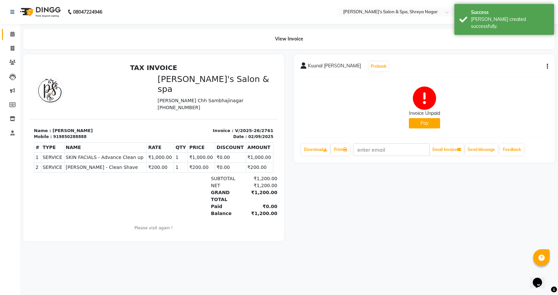
click at [13, 39] on link "Calendar" at bounding box center [10, 34] width 16 height 11
